Goal: Ask a question

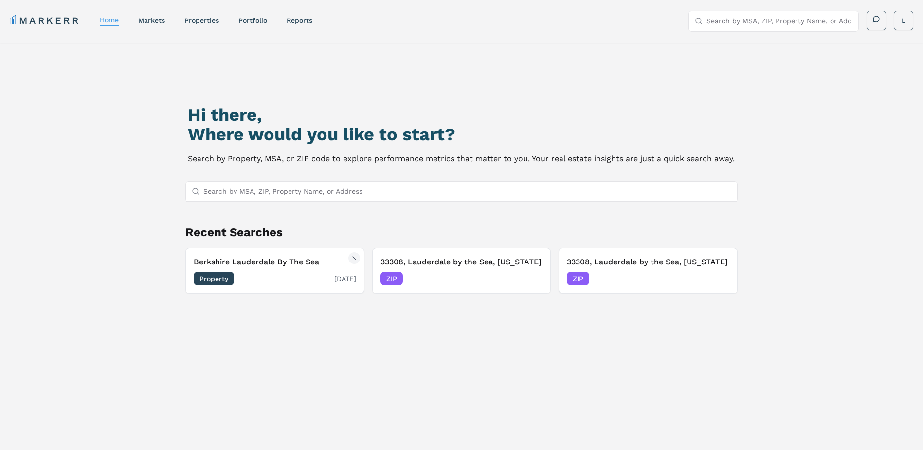
click at [237, 259] on h3 "Berkshire Lauderdale By The Sea" at bounding box center [275, 262] width 163 height 12
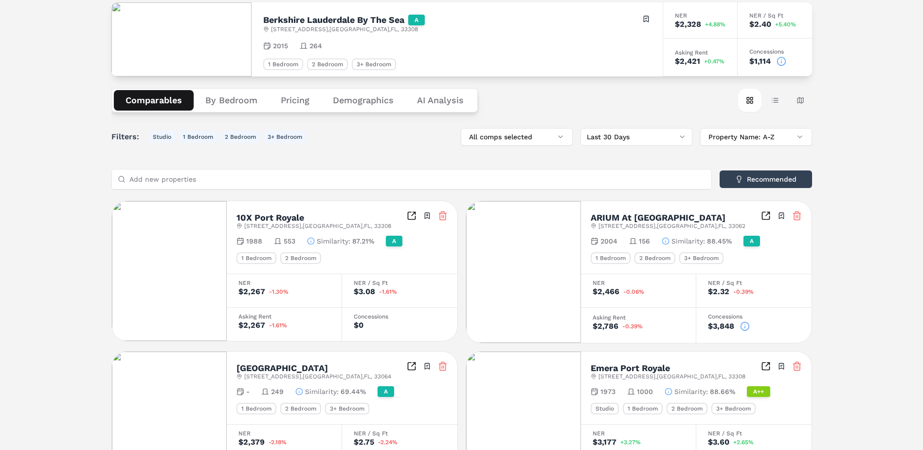
scroll to position [97, 0]
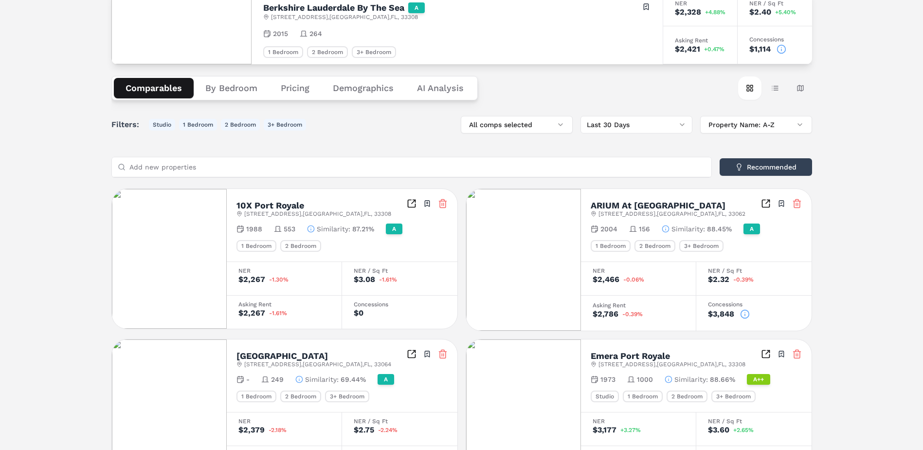
click at [746, 310] on circle at bounding box center [745, 314] width 8 height 8
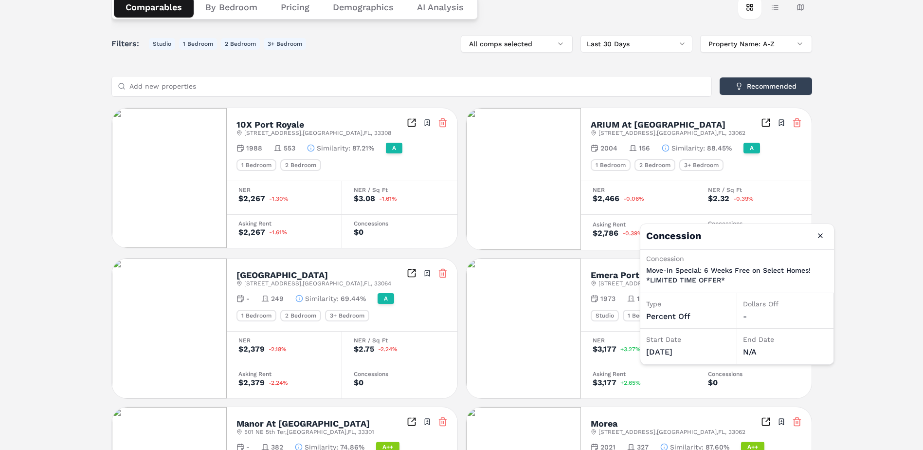
scroll to position [195, 0]
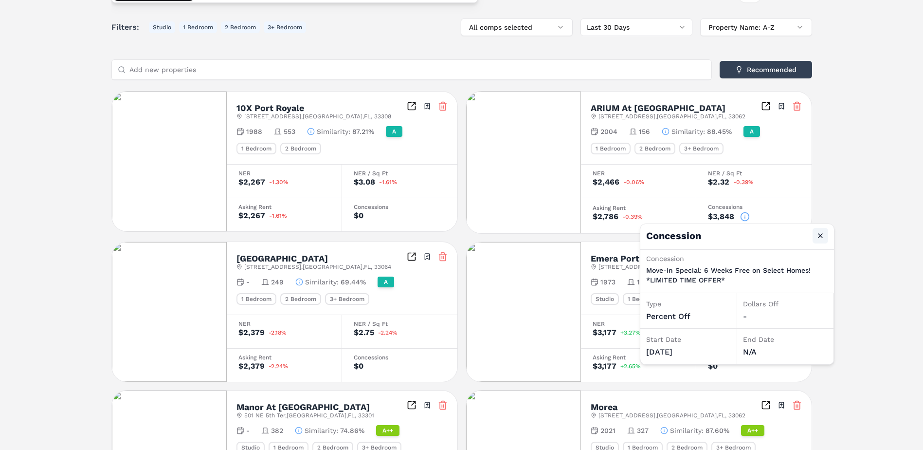
click at [824, 235] on button "Close" at bounding box center [821, 236] width 16 height 16
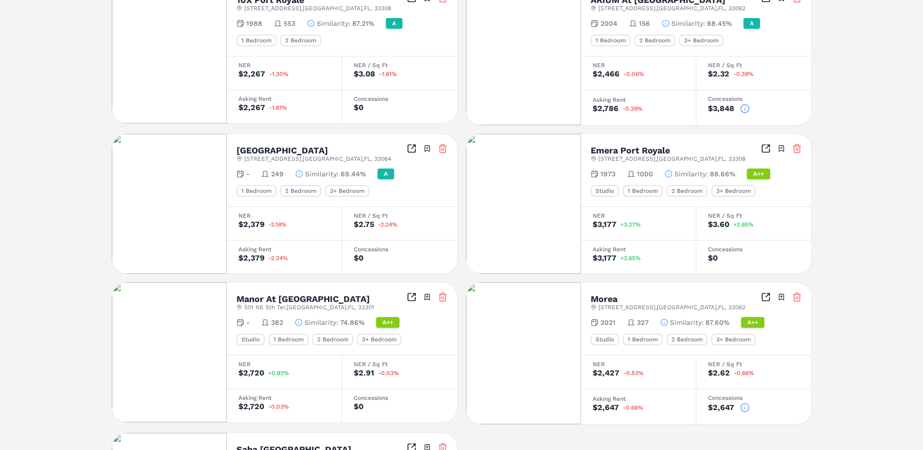
scroll to position [341, 0]
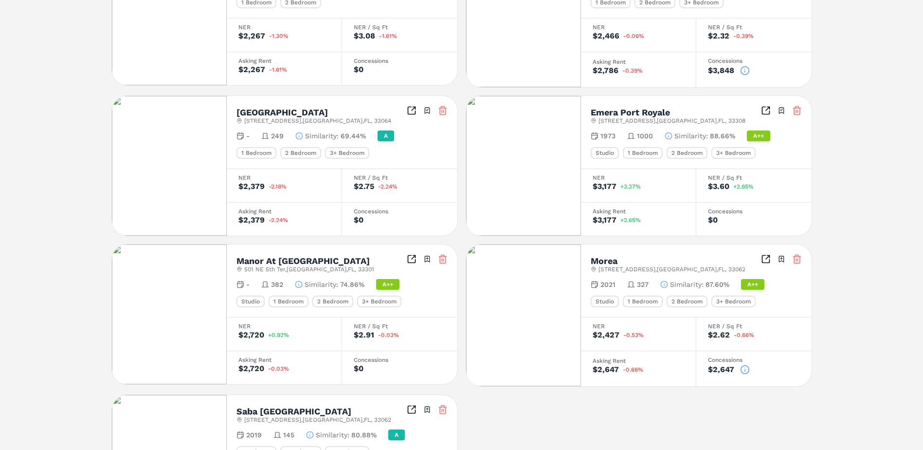
click at [724, 369] on div "$2,647" at bounding box center [721, 369] width 26 height 8
click at [742, 369] on icon at bounding box center [745, 369] width 10 height 10
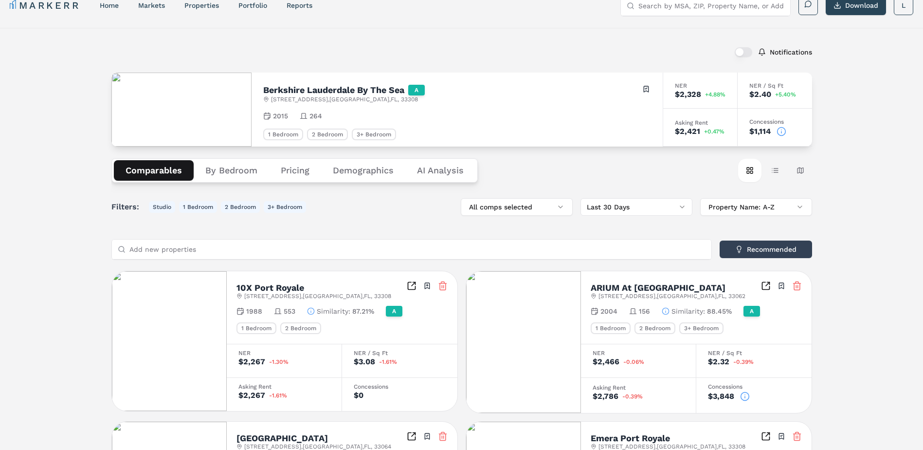
scroll to position [0, 0]
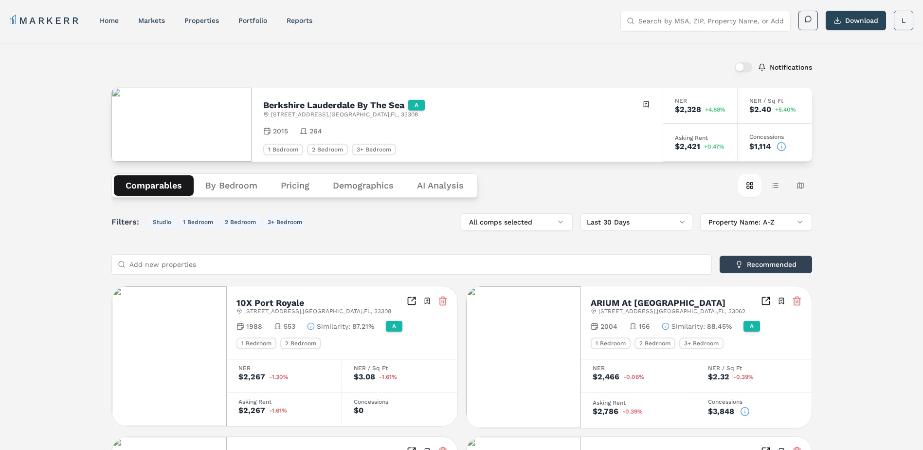
click at [781, 145] on icon at bounding box center [782, 147] width 10 height 10
